Goal: Transaction & Acquisition: Purchase product/service

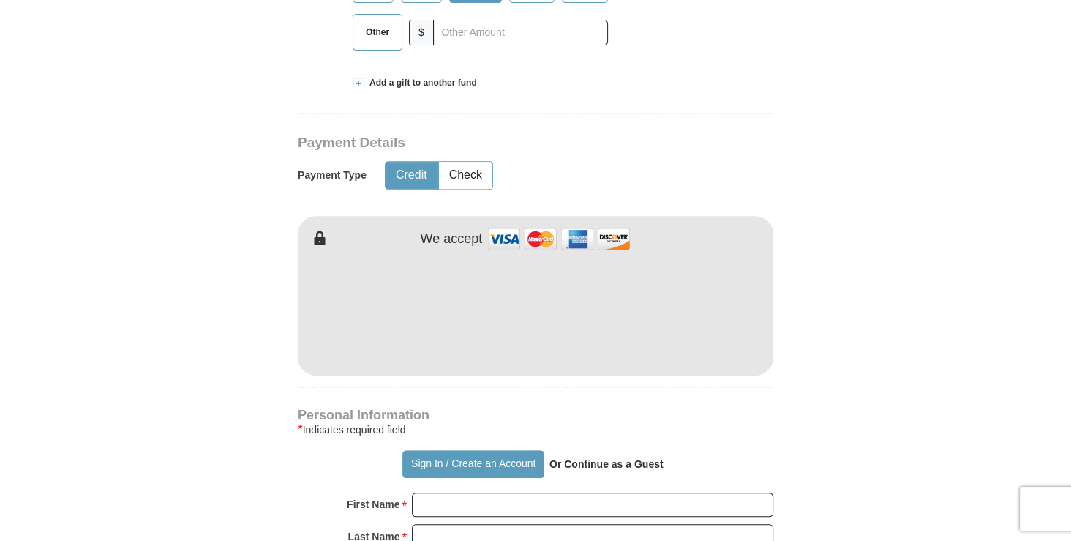
scroll to position [627, 0]
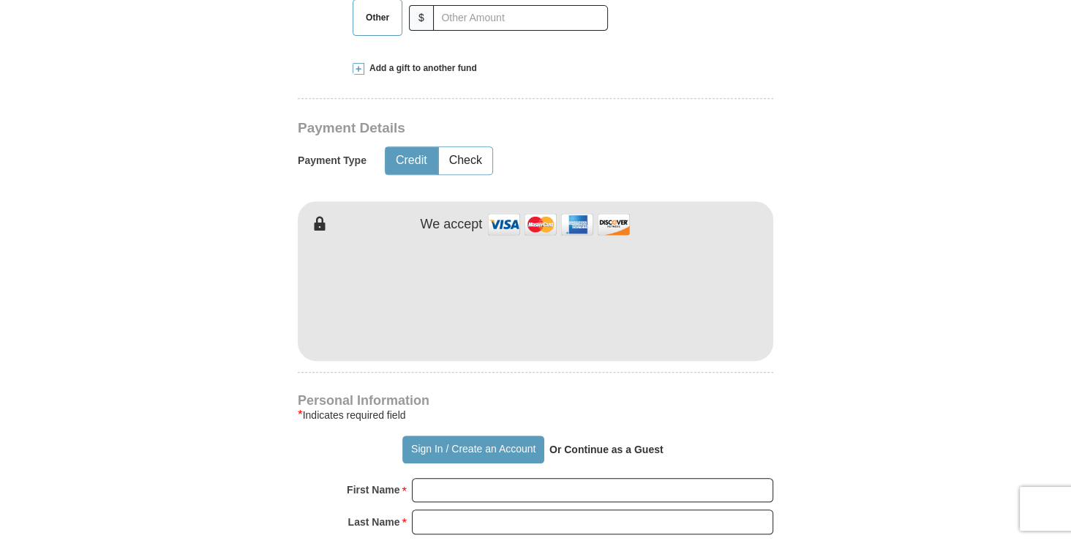
click at [408, 162] on button "Credit" at bounding box center [412, 160] width 52 height 27
click at [505, 228] on img at bounding box center [559, 224] width 146 height 31
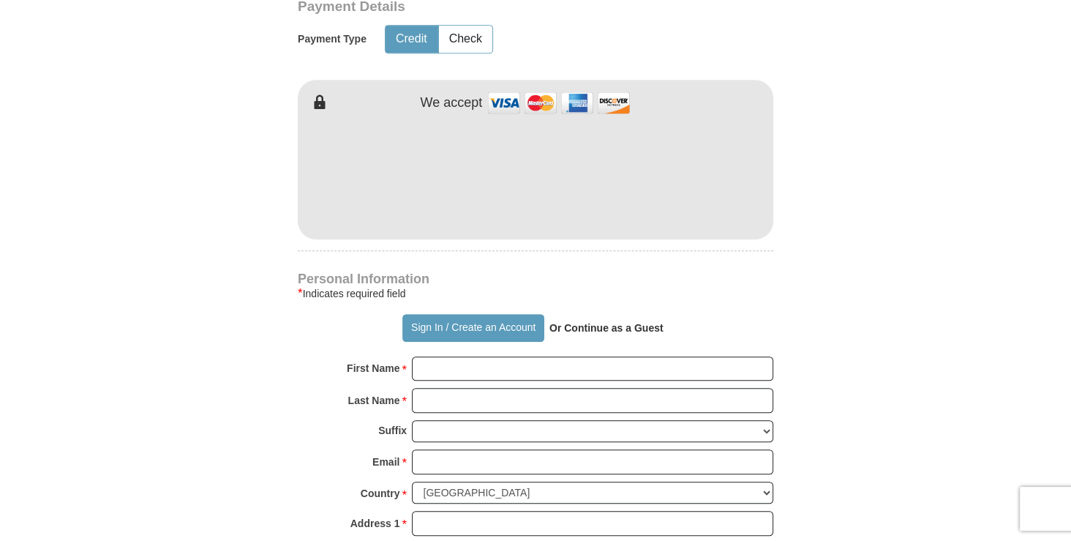
scroll to position [766, 0]
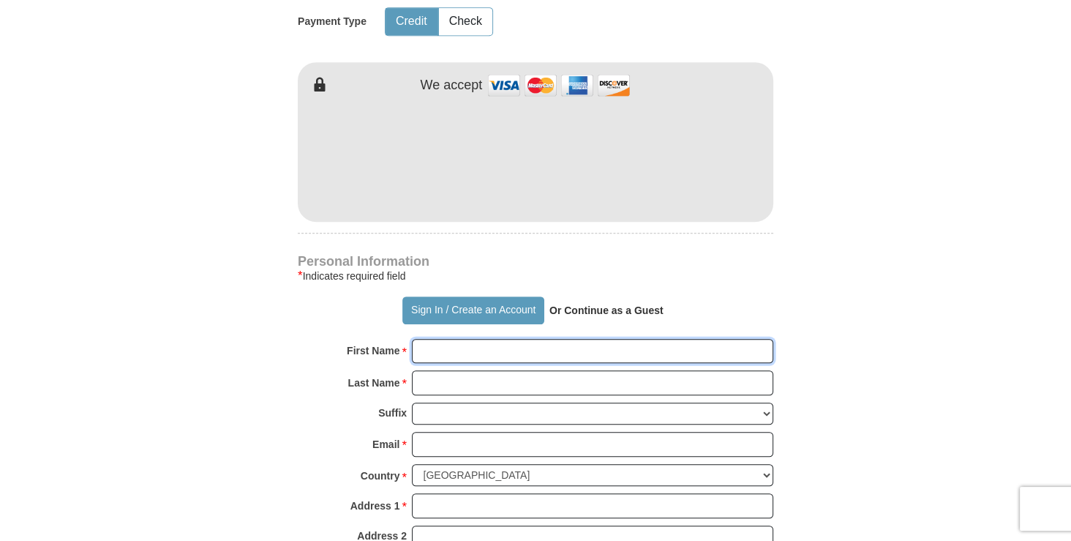
click at [462, 348] on input "First Name *" at bounding box center [592, 351] width 361 height 25
type input "[PERSON_NAME]"
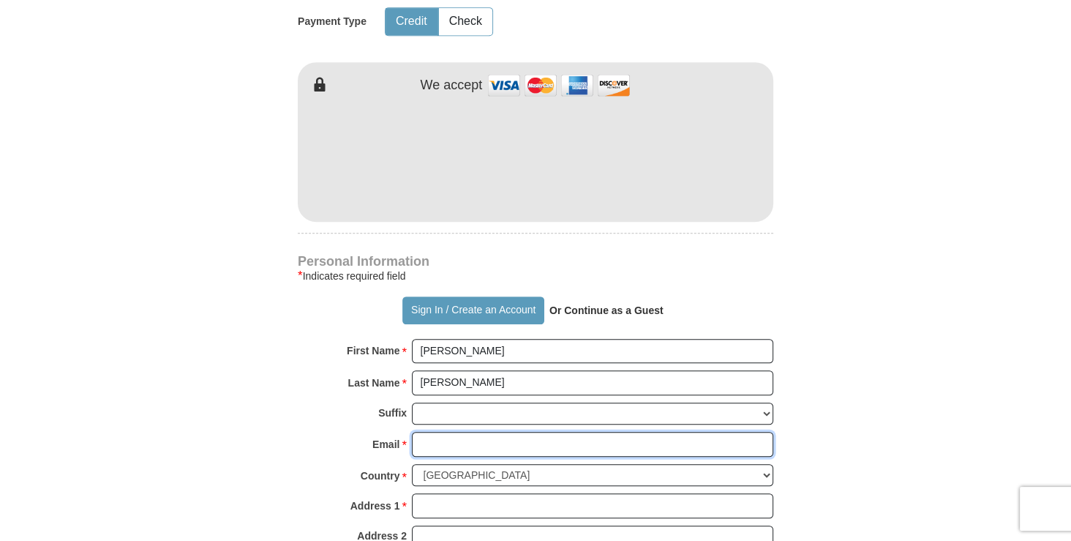
type input "[EMAIL_ADDRESS][DOMAIN_NAME]"
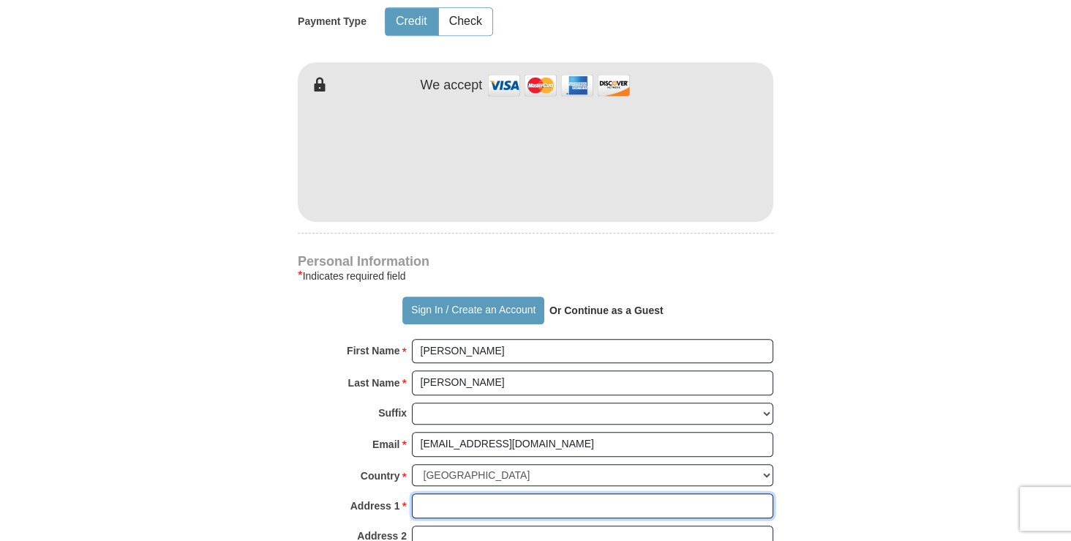
type input "[GEOGRAPHIC_DATA][PERSON_NAME]"
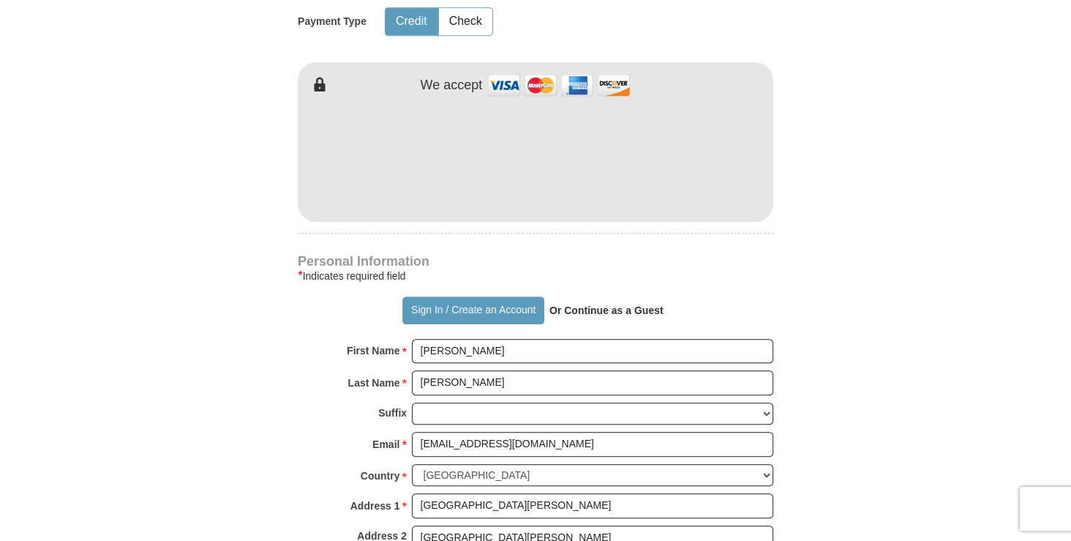
type input "[GEOGRAPHIC_DATA]"
type input "68803"
type input "3083799476"
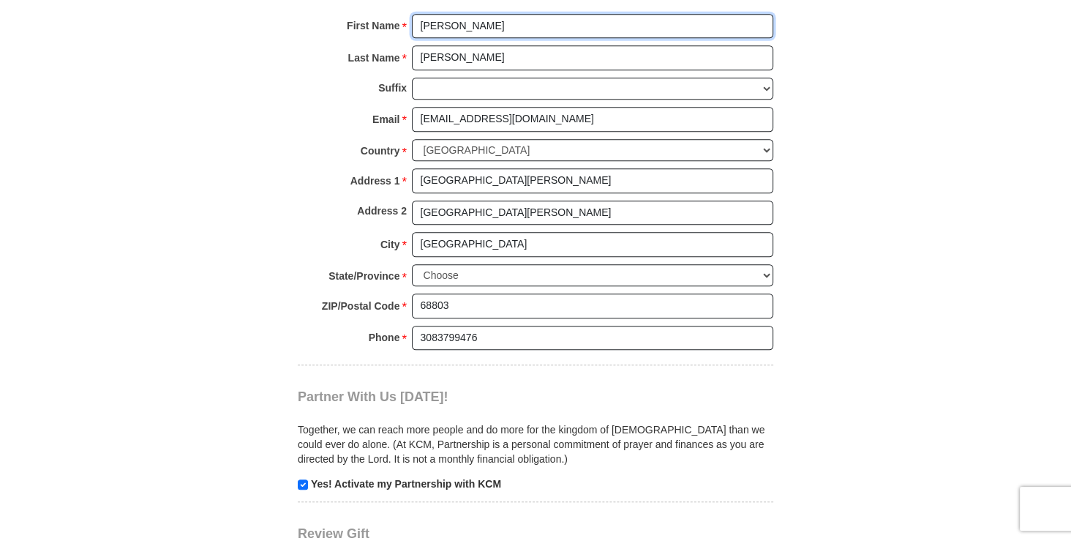
scroll to position [1114, 0]
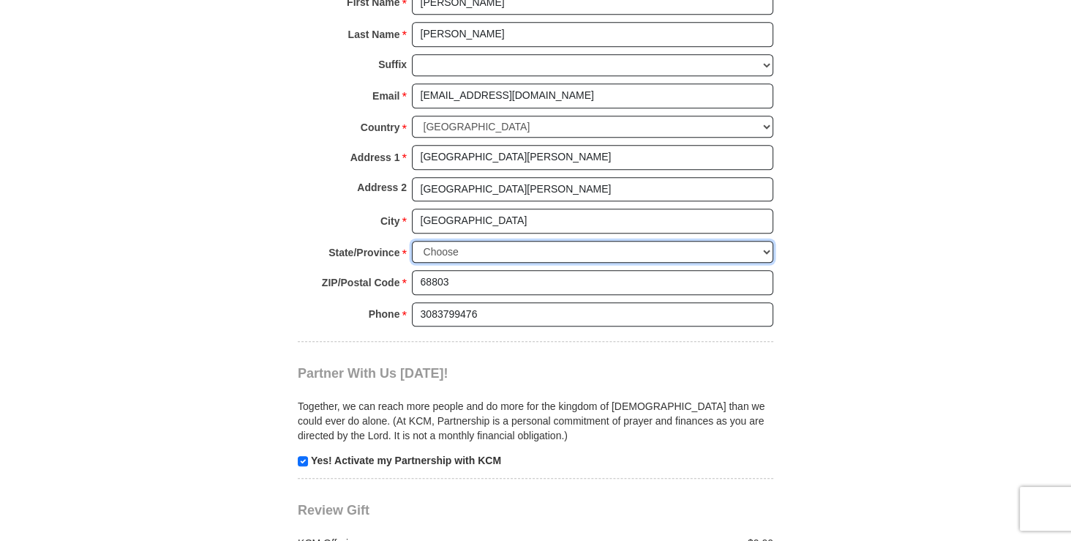
click at [423, 249] on select "Choose [US_STATE] [US_STATE] [US_STATE] [US_STATE] [US_STATE] Armed Forces Amer…" at bounding box center [592, 252] width 361 height 23
select select "NE"
click at [412, 241] on select "Choose [US_STATE] [US_STATE] [US_STATE] [US_STATE] [US_STATE] Armed Forces Amer…" at bounding box center [592, 252] width 361 height 23
click at [494, 334] on div at bounding box center [536, 337] width 476 height 7
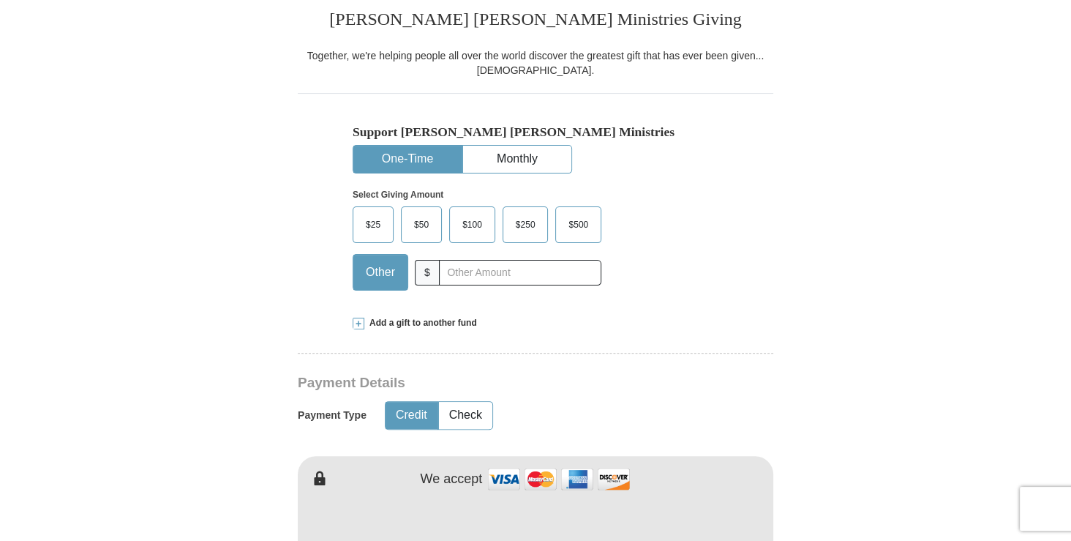
scroll to position [348, 0]
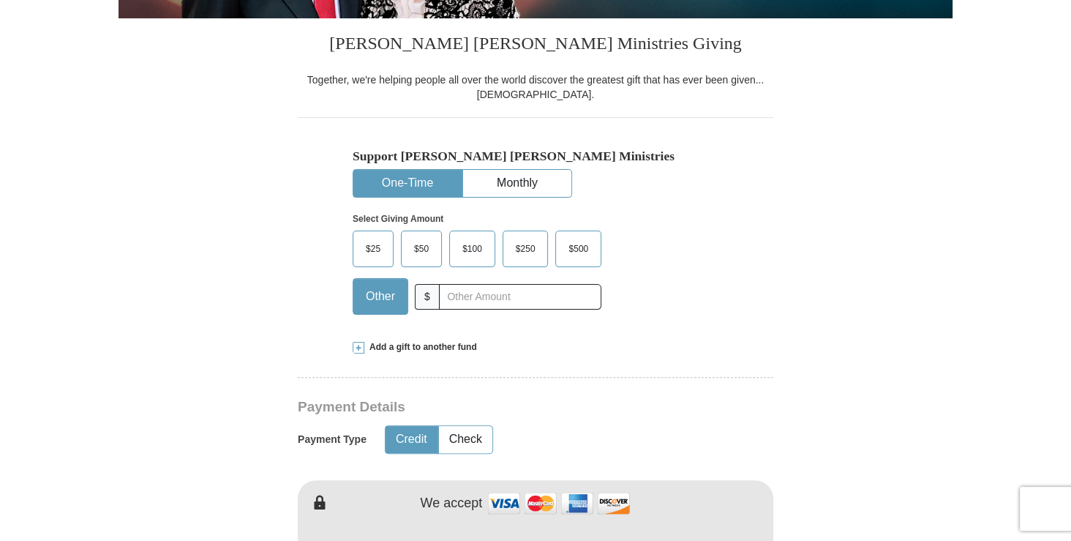
click at [471, 247] on span "$100" at bounding box center [472, 249] width 34 height 22
click at [0, 0] on input "$100" at bounding box center [0, 0] width 0 height 0
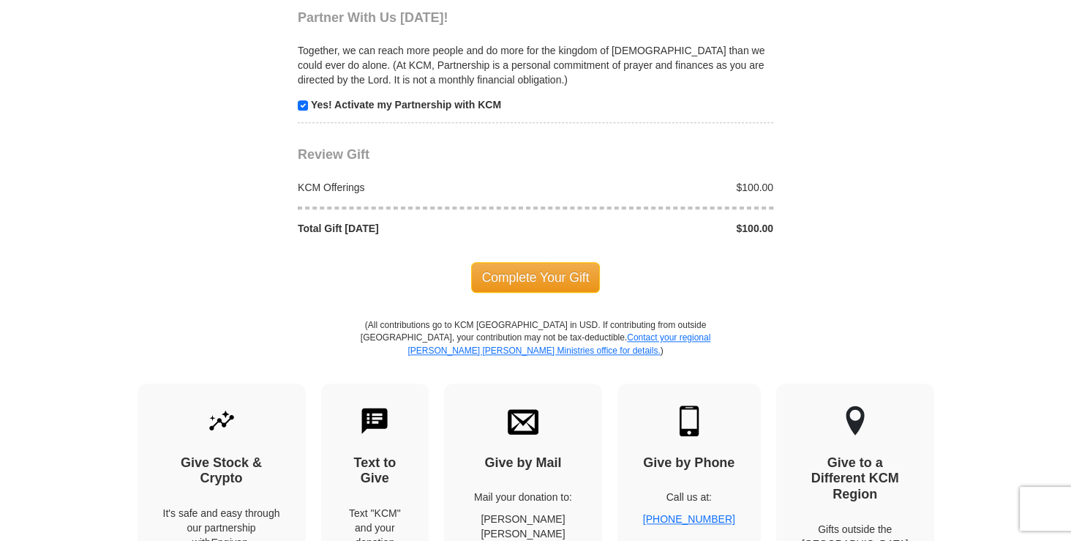
scroll to position [1533, 0]
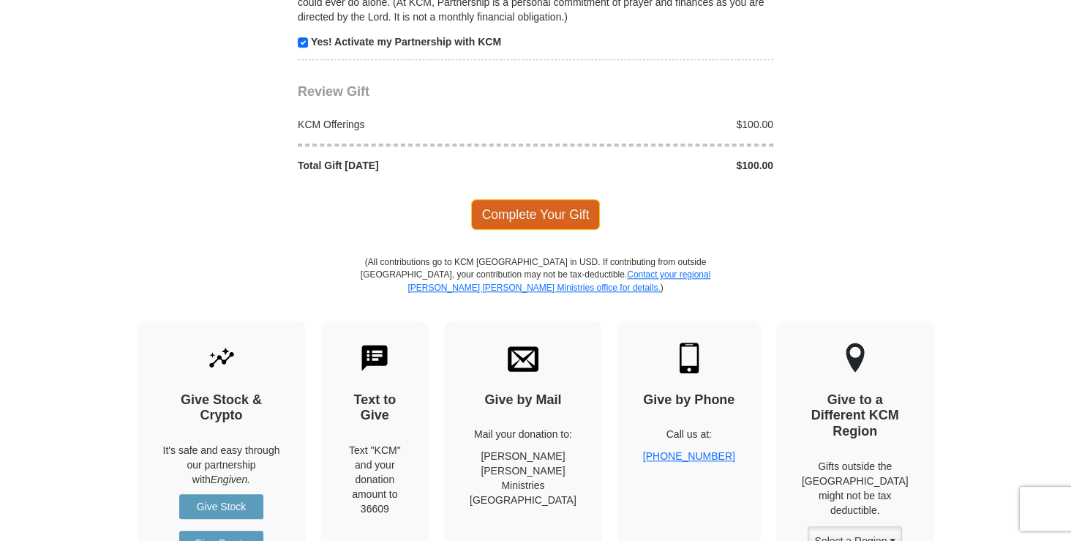
click at [532, 208] on span "Complete Your Gift" at bounding box center [535, 214] width 129 height 31
